Goal: Obtain resource: Download file/media

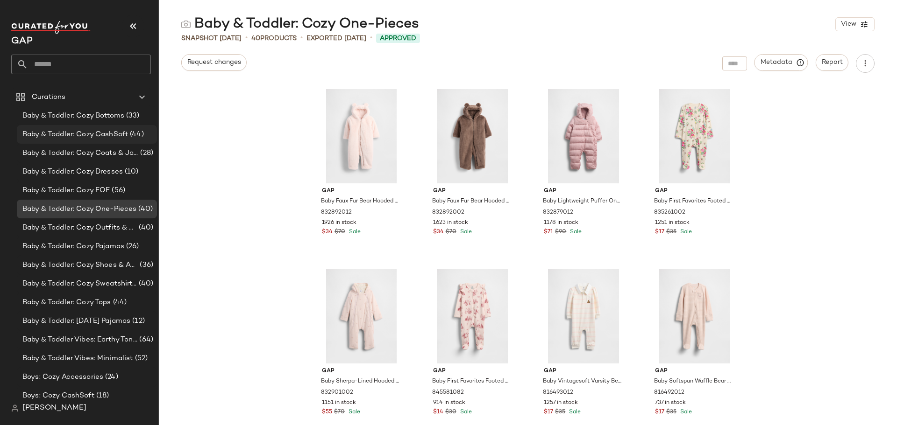
drag, startPoint x: 106, startPoint y: 135, endPoint x: 120, endPoint y: 139, distance: 14.5
click at [106, 135] on span "Baby & Toddler: Cozy CashSoft" at bounding box center [75, 134] width 106 height 11
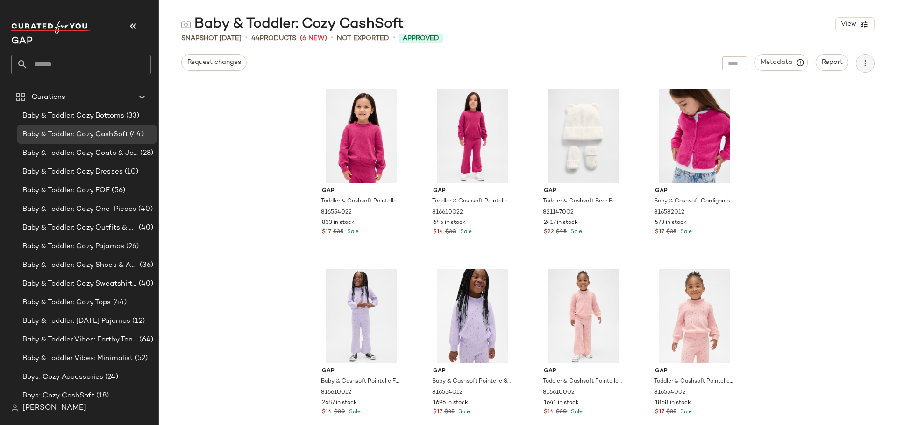
click at [868, 66] on icon "button" at bounding box center [864, 63] width 9 height 9
click at [854, 87] on span "Download CSV" at bounding box center [823, 90] width 88 height 10
click at [67, 302] on span "Baby & Toddler: Cozy Tops" at bounding box center [66, 303] width 89 height 11
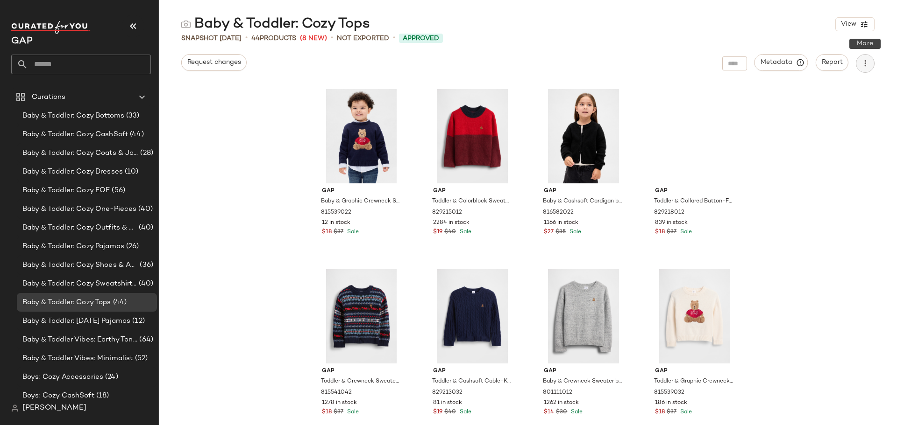
click at [859, 64] on button "button" at bounding box center [865, 63] width 19 height 19
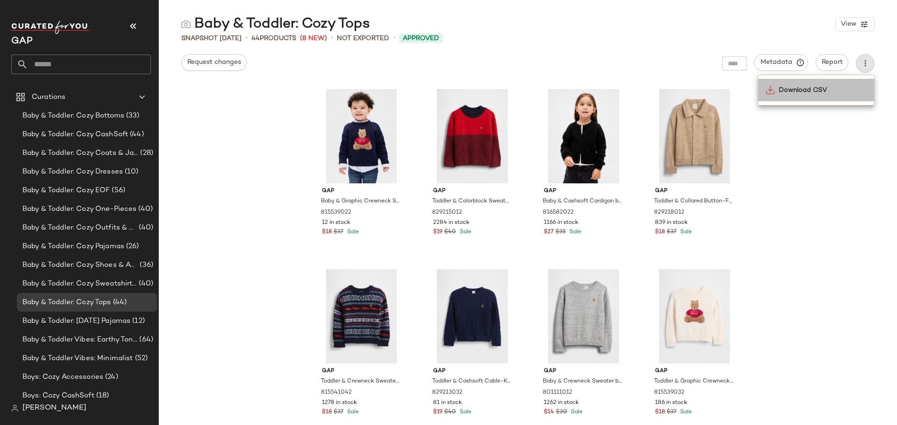
click at [829, 89] on span "Download CSV" at bounding box center [823, 90] width 88 height 10
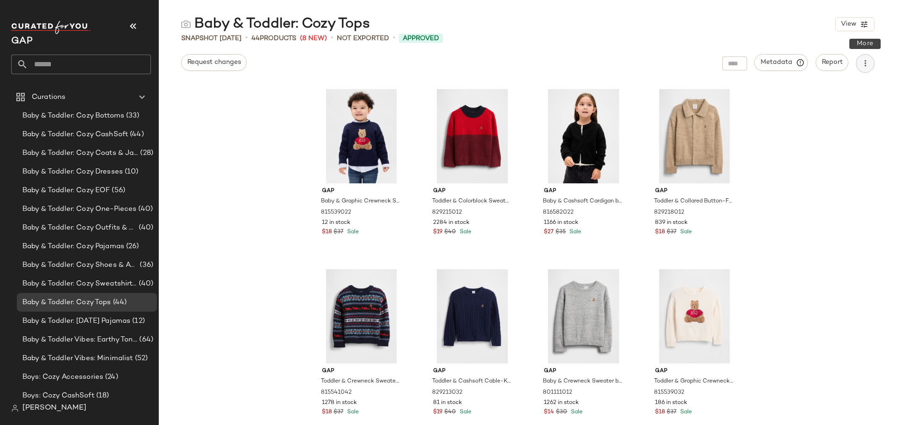
click at [868, 63] on icon "button" at bounding box center [864, 63] width 9 height 9
click at [221, 61] on span "Request changes" at bounding box center [214, 62] width 54 height 7
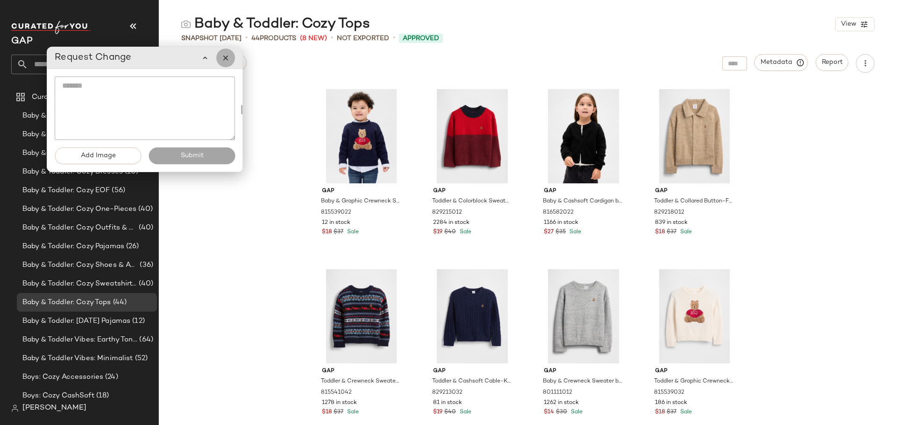
click at [227, 60] on icon "button" at bounding box center [225, 58] width 8 height 8
